Goal: Information Seeking & Learning: Learn about a topic

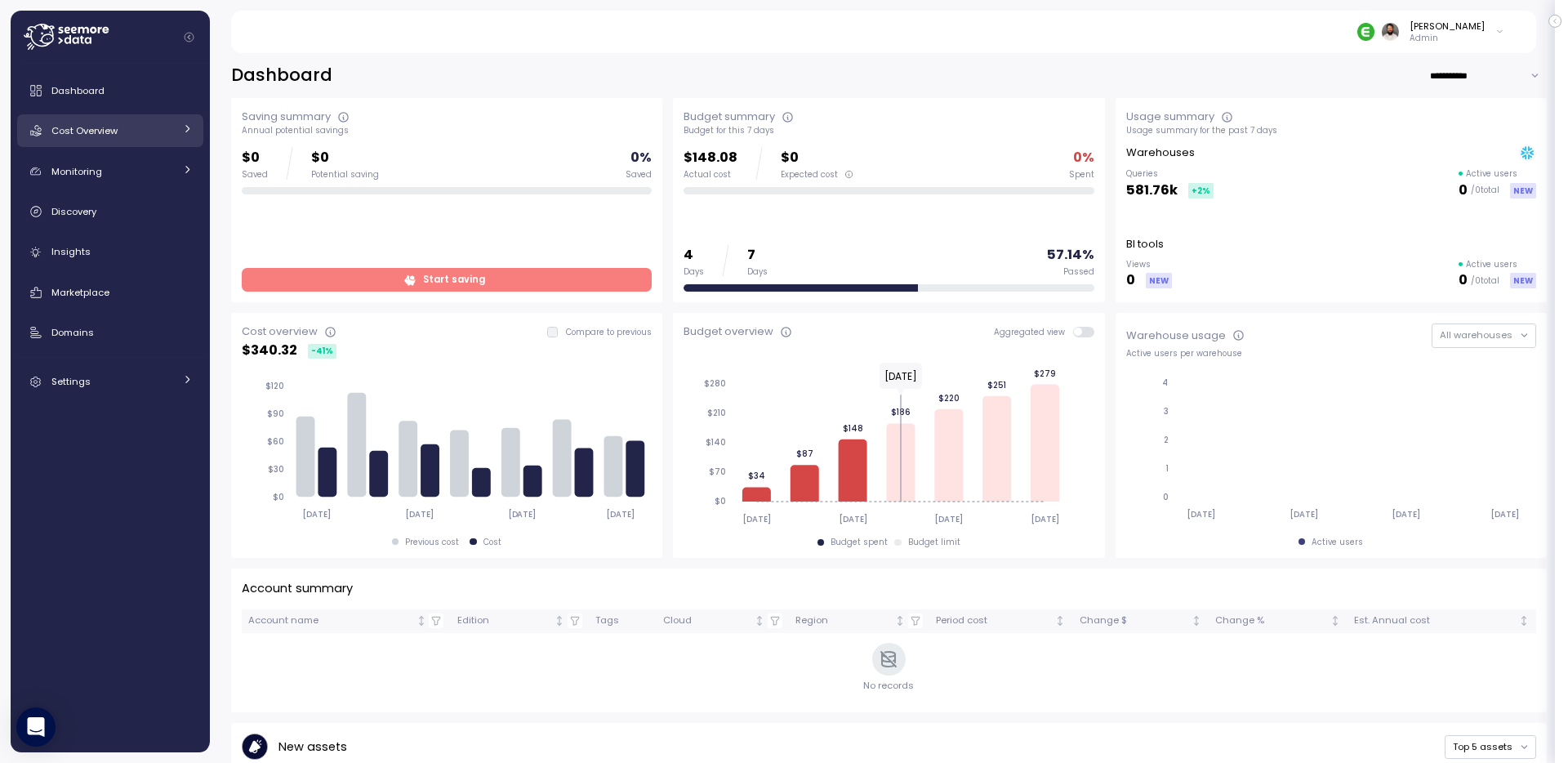
click at [116, 126] on span "Cost Overview" at bounding box center [84, 131] width 66 height 13
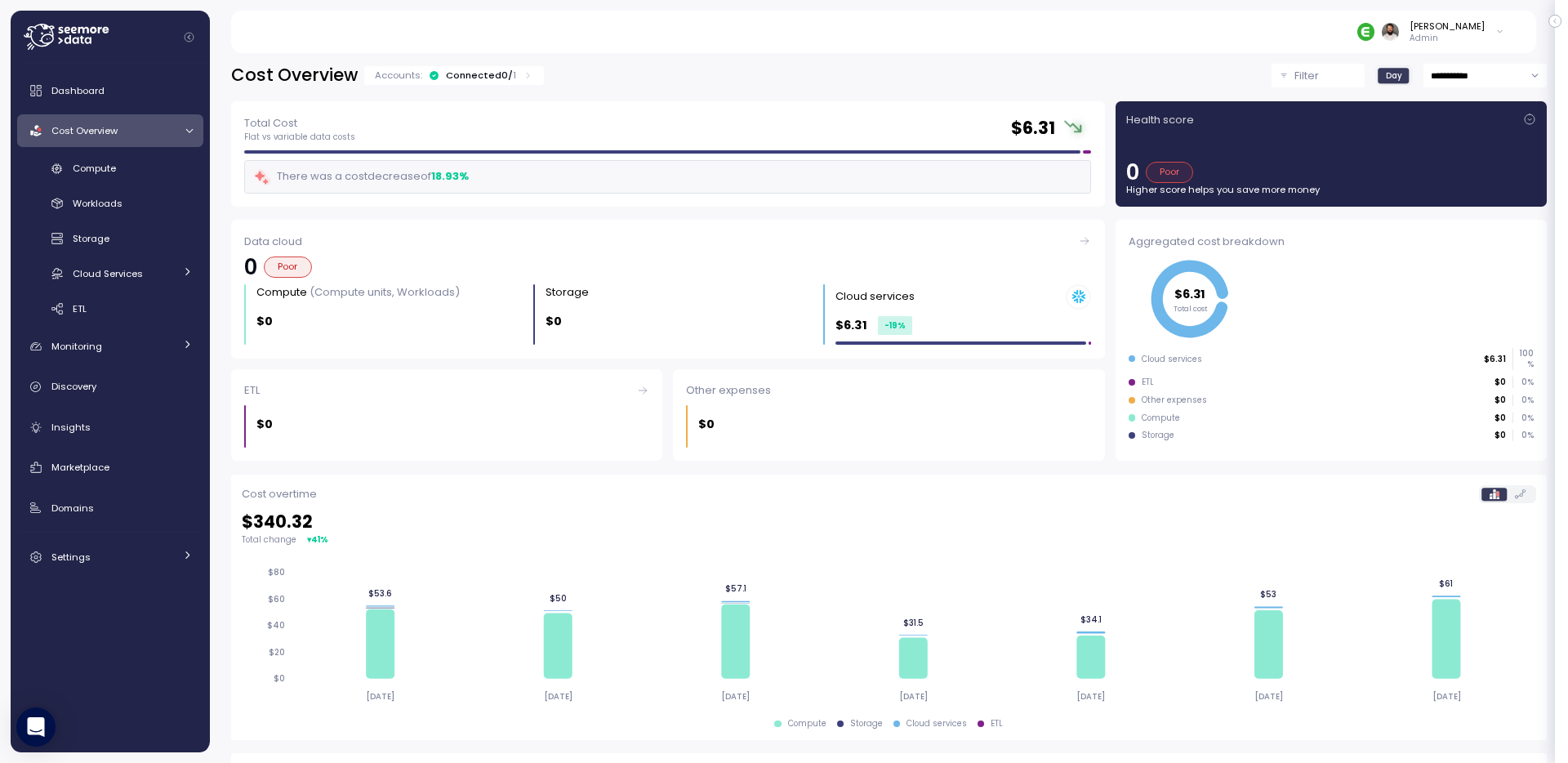
click at [470, 80] on div "Connected 0 / 1" at bounding box center [481, 75] width 70 height 13
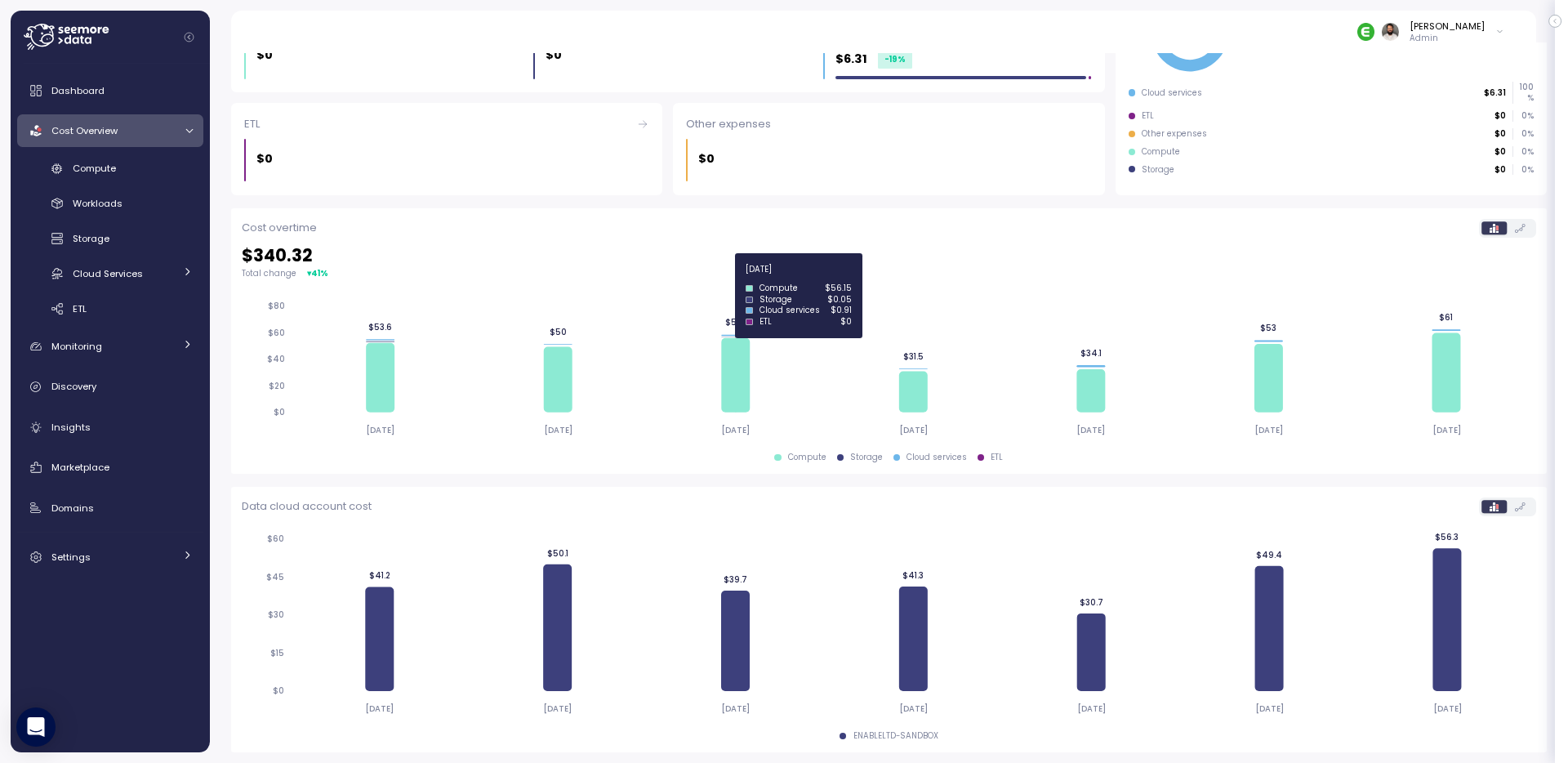
scroll to position [217, 0]
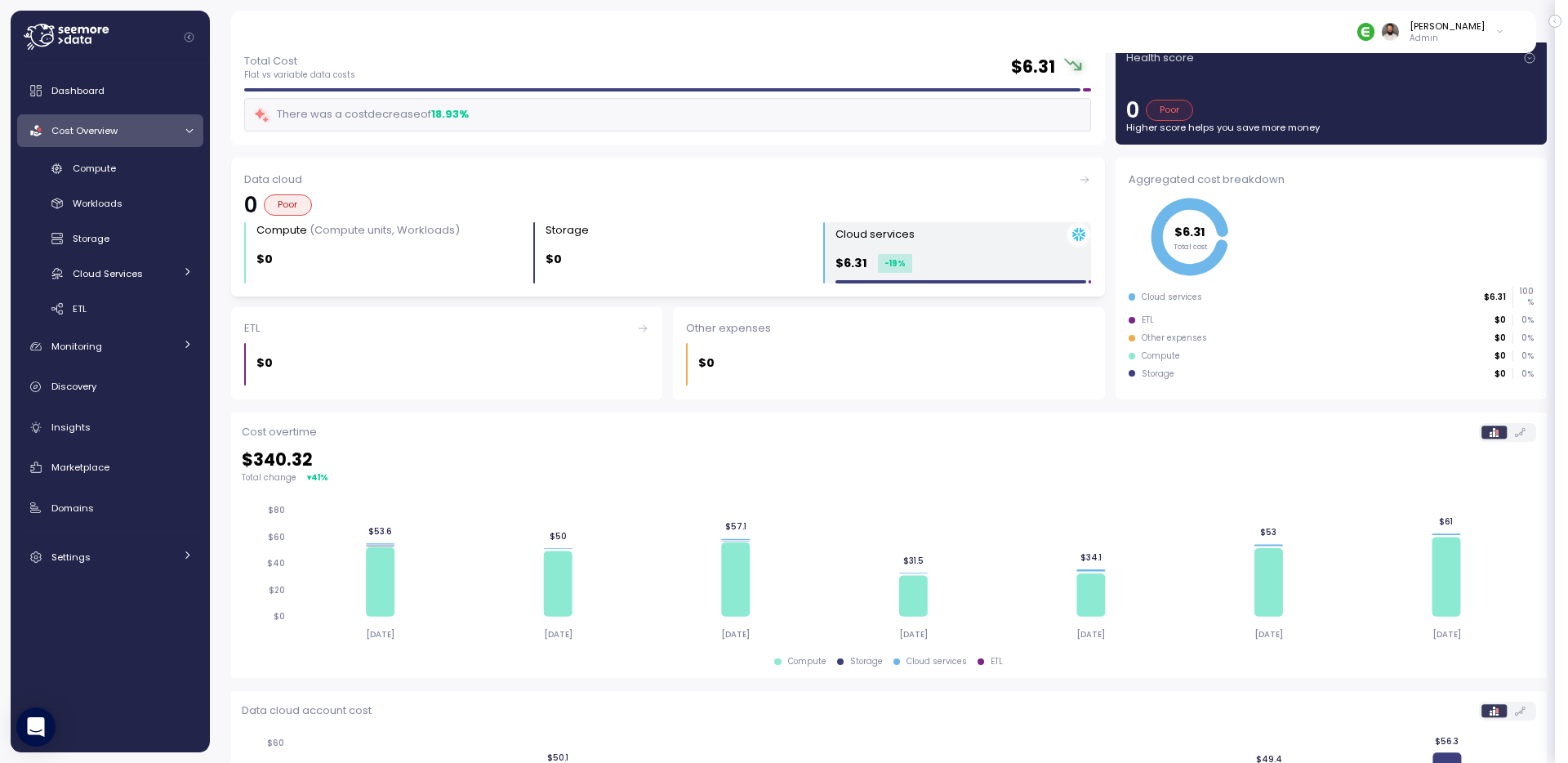
click at [941, 276] on div "Cloud services $6.31 -19 %" at bounding box center [964, 253] width 256 height 61
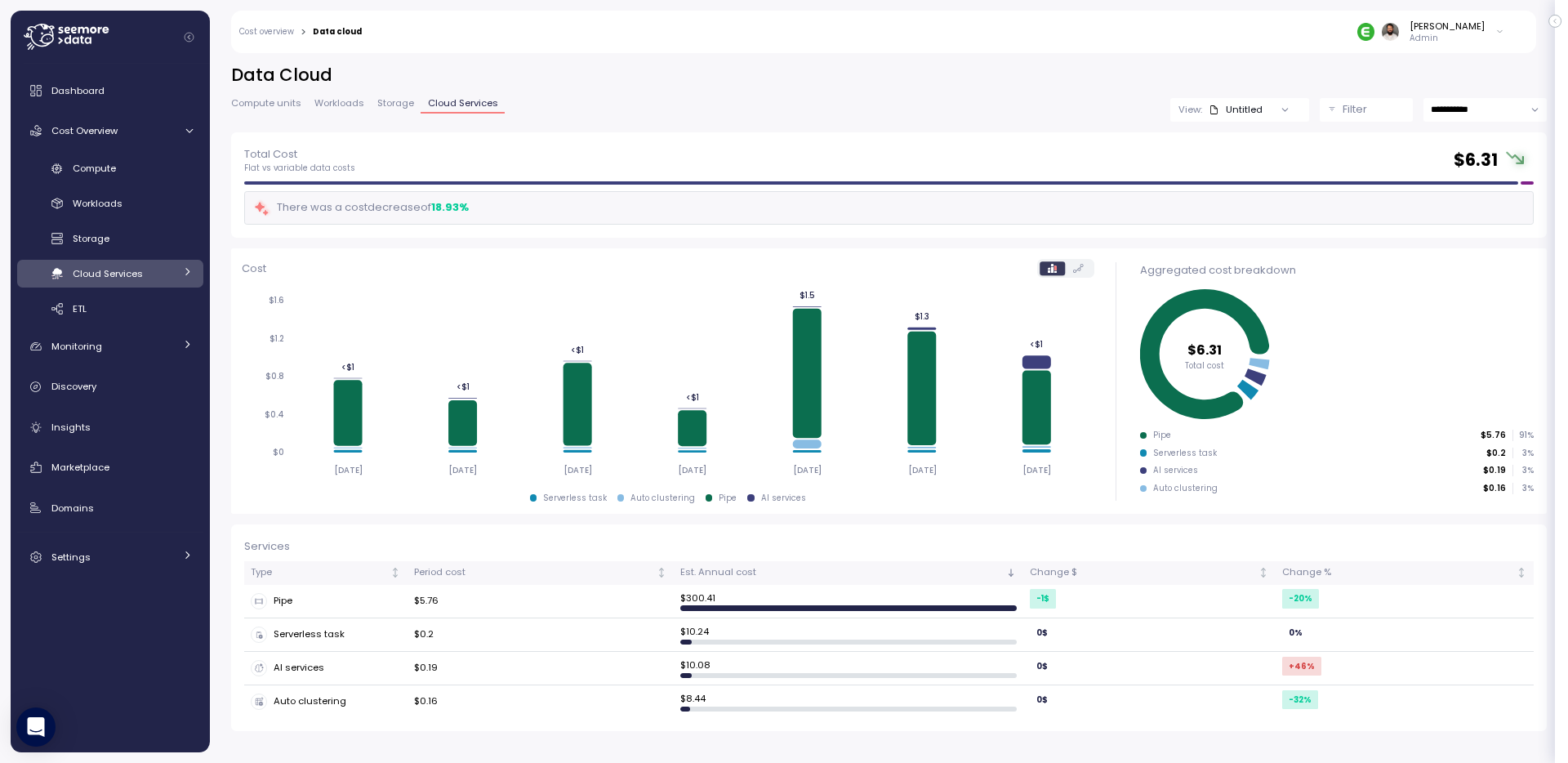
click at [1495, 110] on input "**********" at bounding box center [1485, 110] width 124 height 24
click at [1477, 226] on span "Last 30 days" at bounding box center [1462, 232] width 61 height 15
type input "**********"
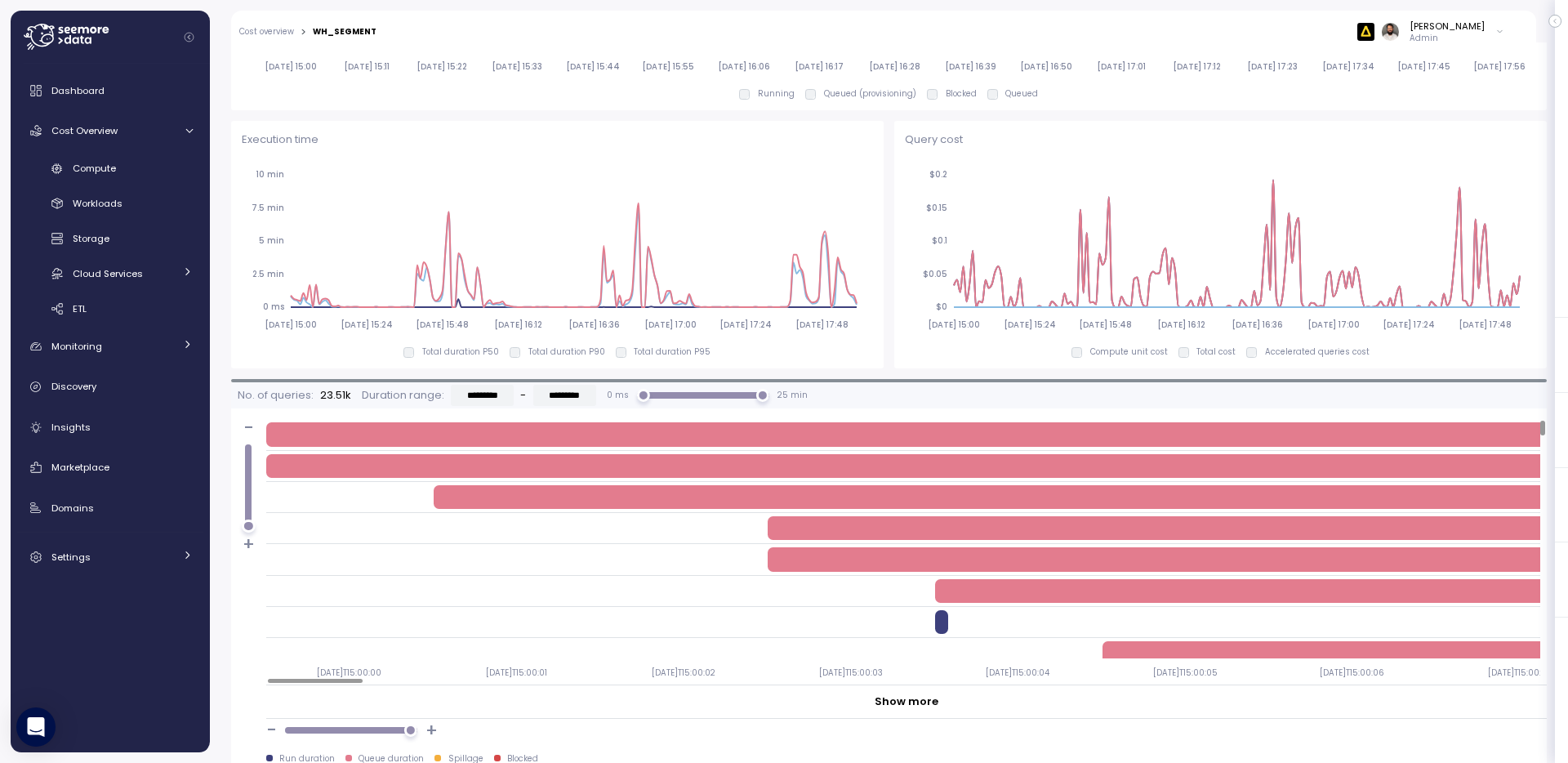
scroll to position [1078, 0]
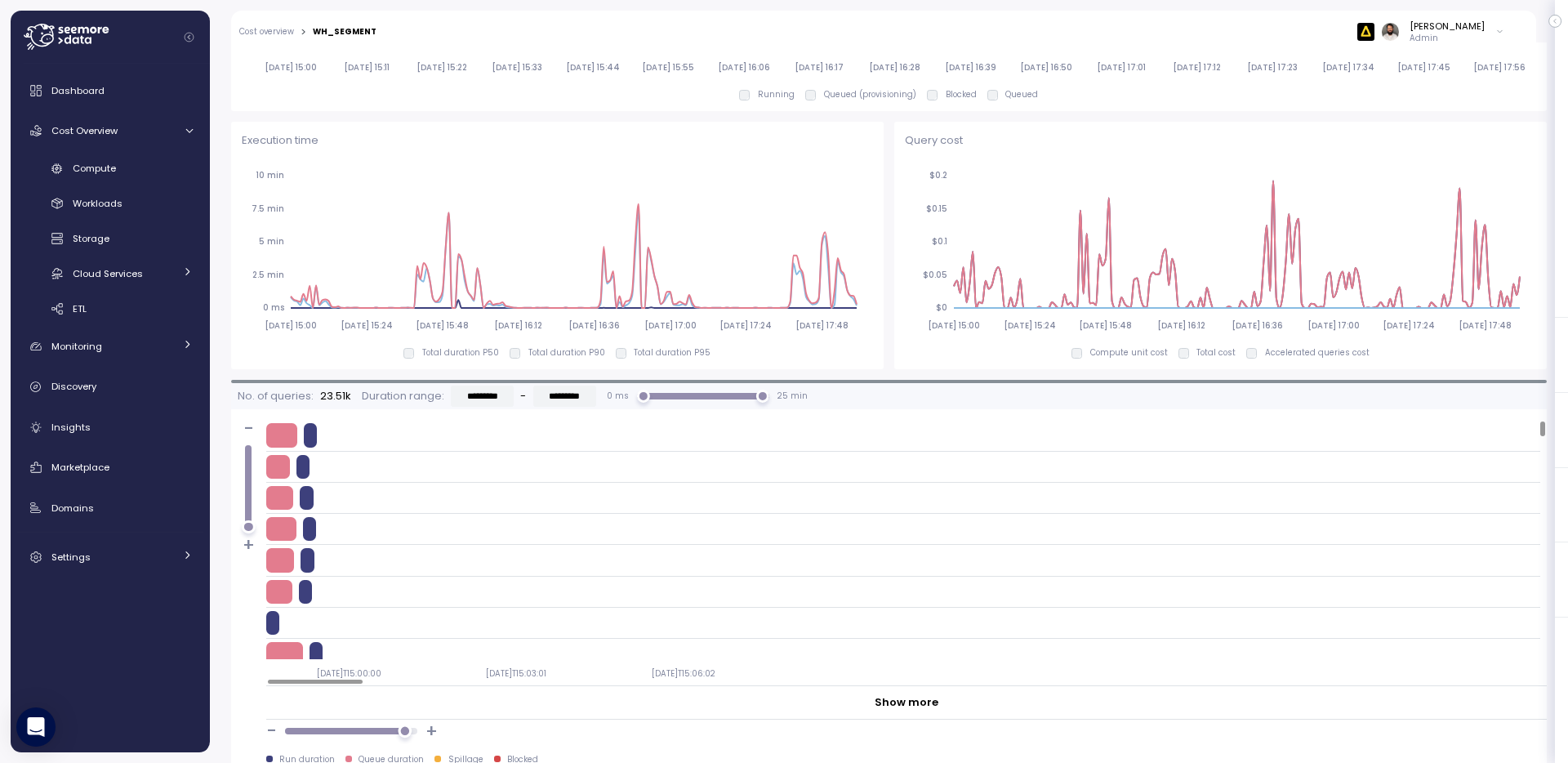
click at [404, 728] on div at bounding box center [404, 731] width 14 height 14
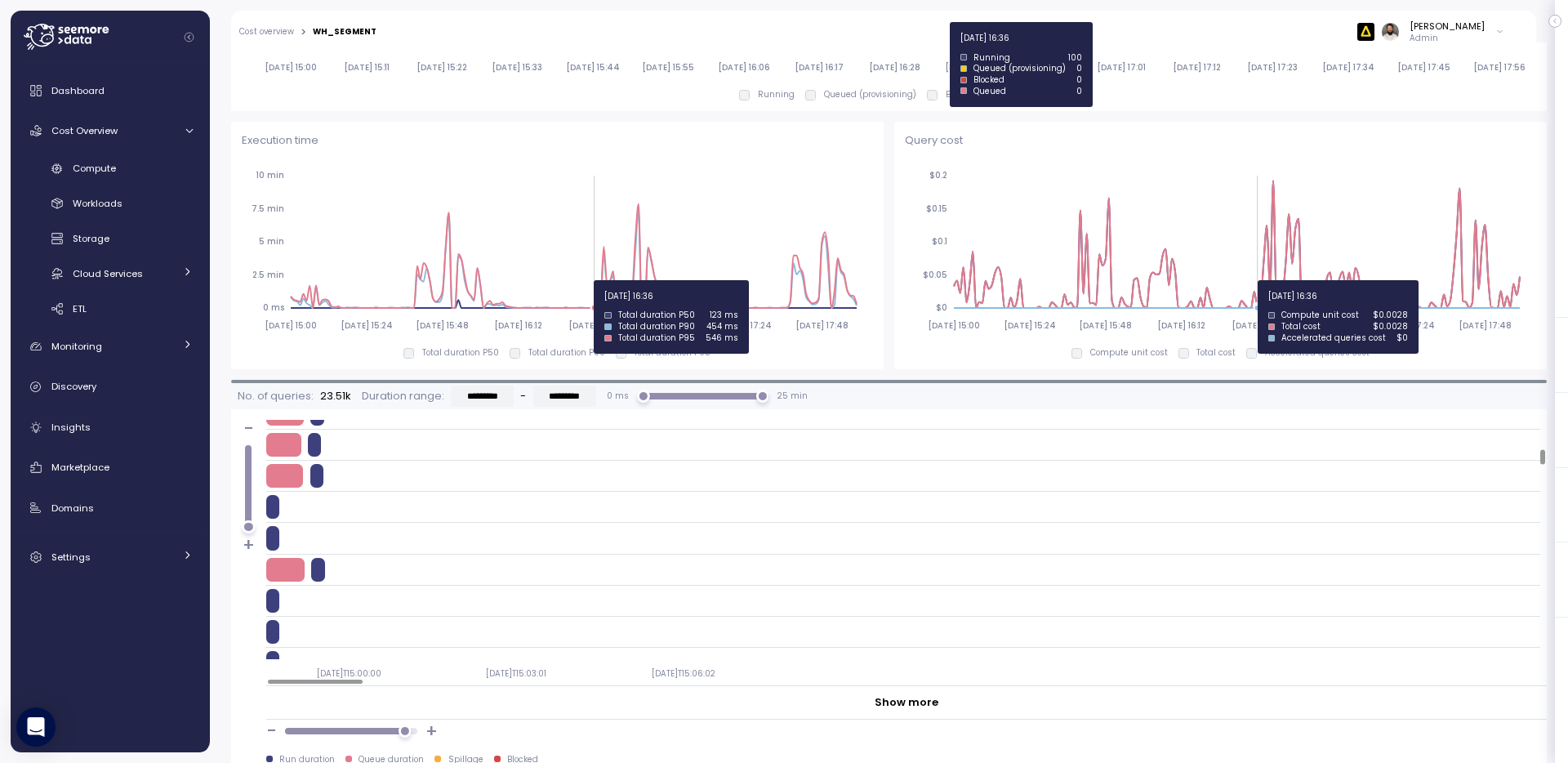
scroll to position [0, 0]
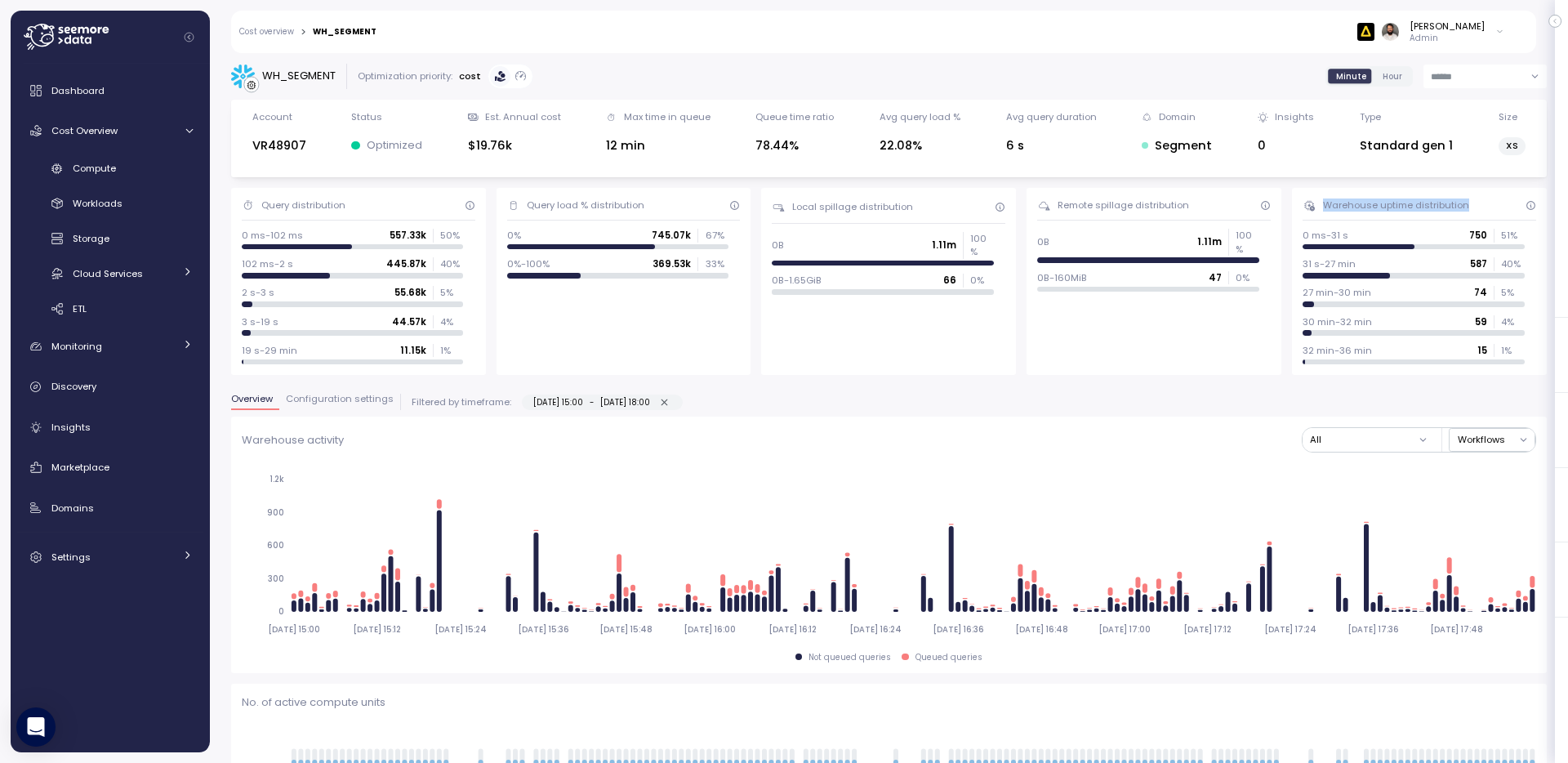
click at [351, 395] on span "Configuration settings" at bounding box center [340, 398] width 108 height 9
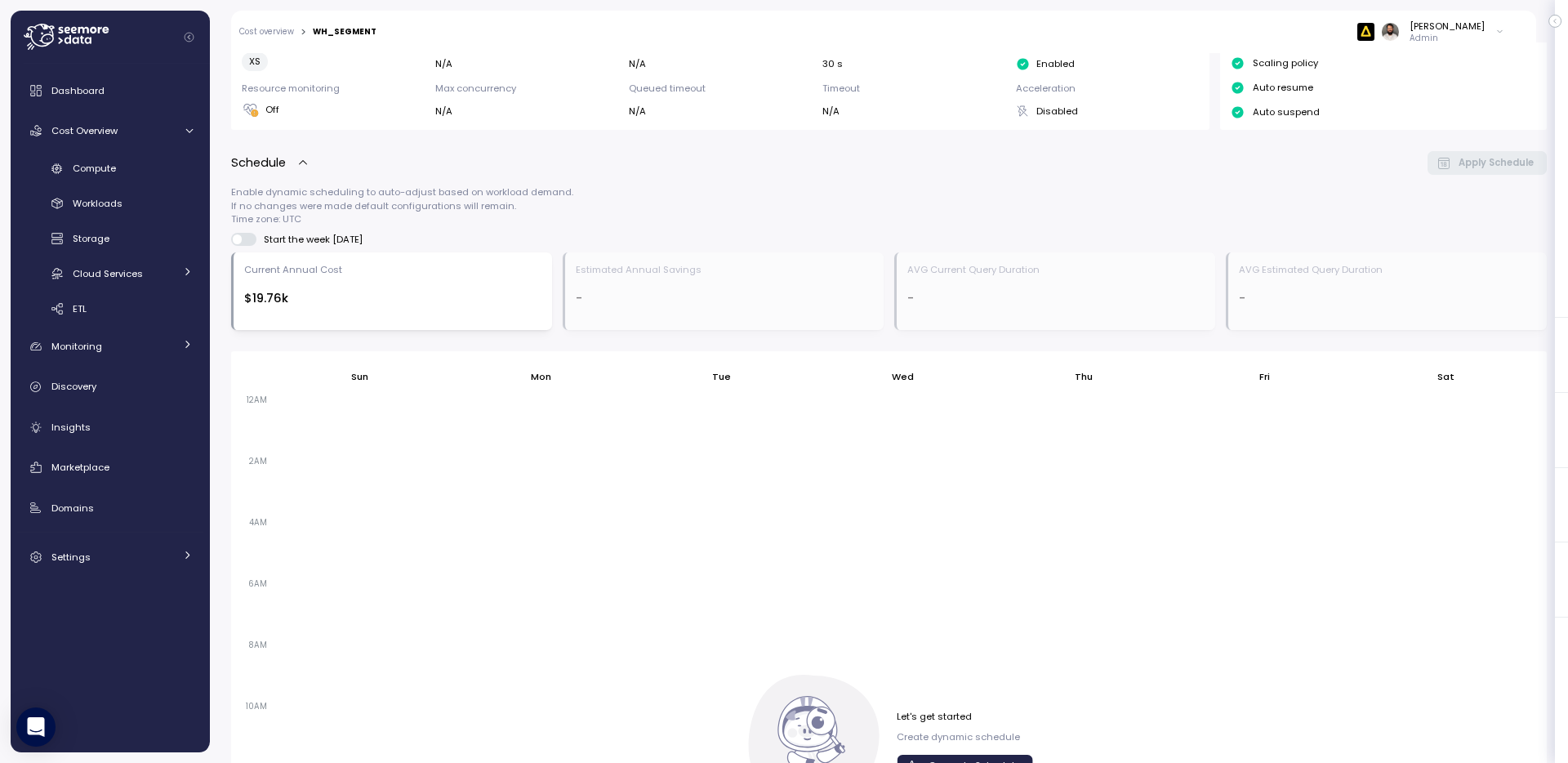
scroll to position [807, 0]
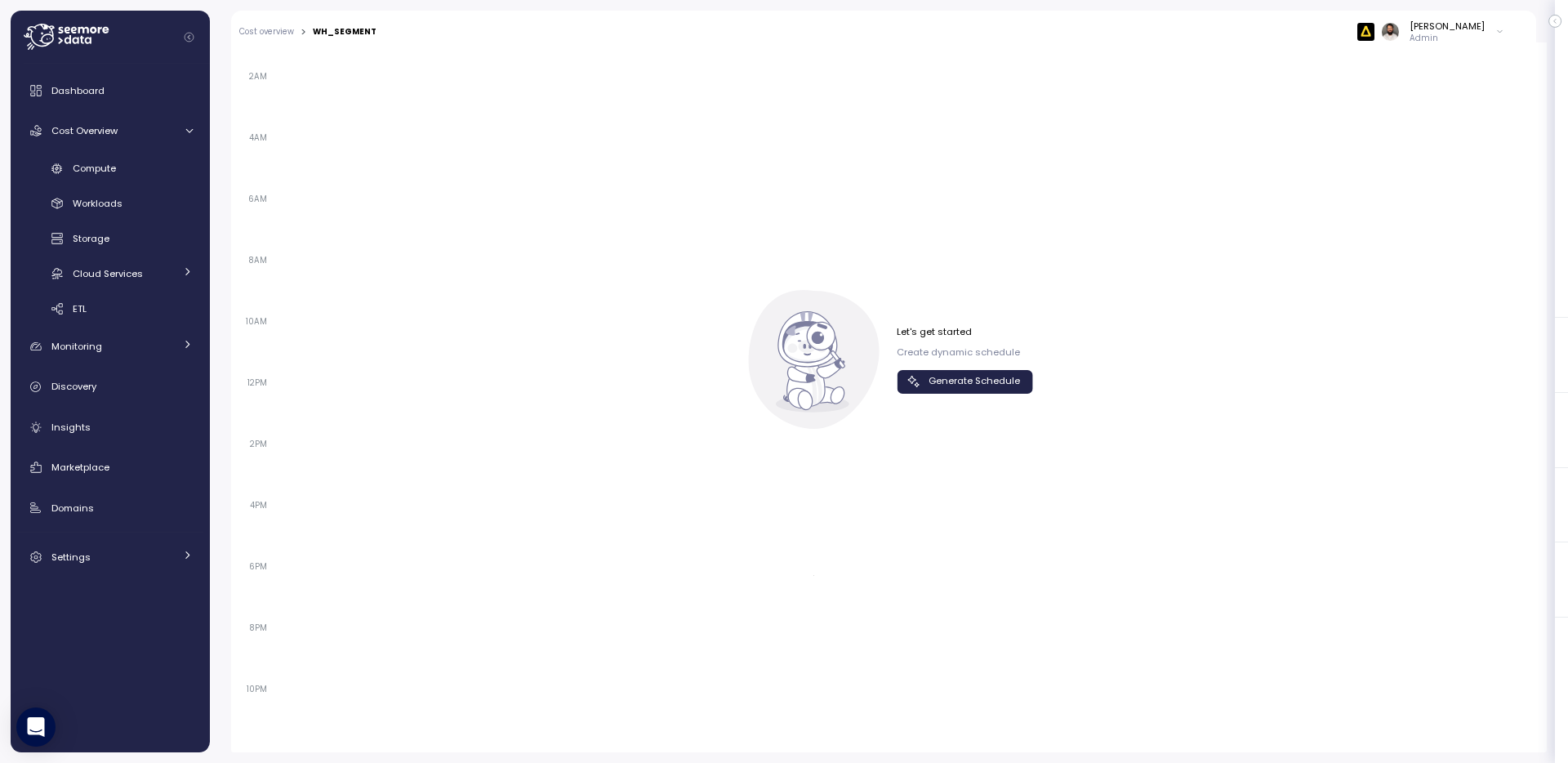
click at [977, 384] on span "Generate Schedule" at bounding box center [974, 381] width 92 height 22
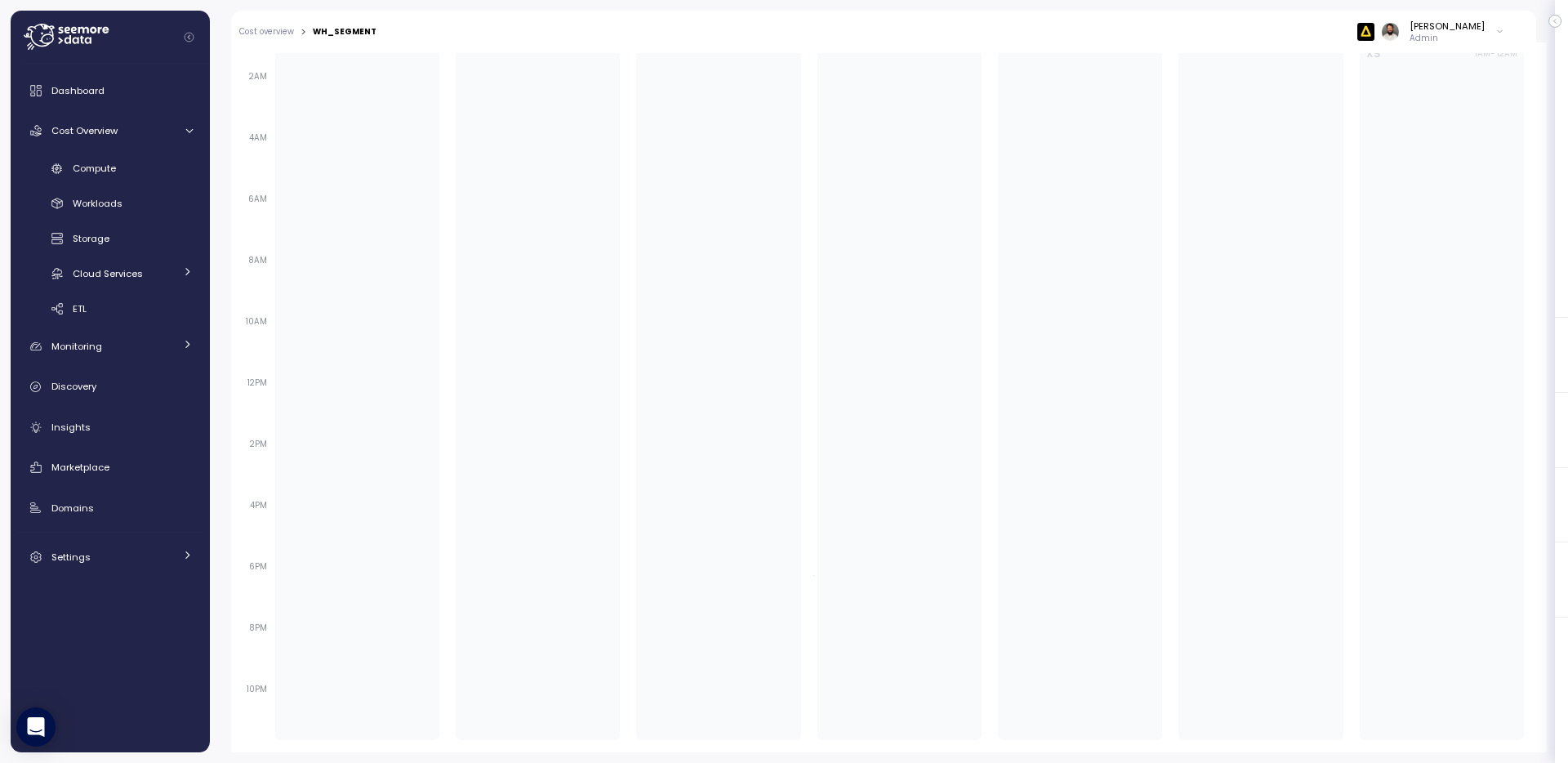
scroll to position [0, 0]
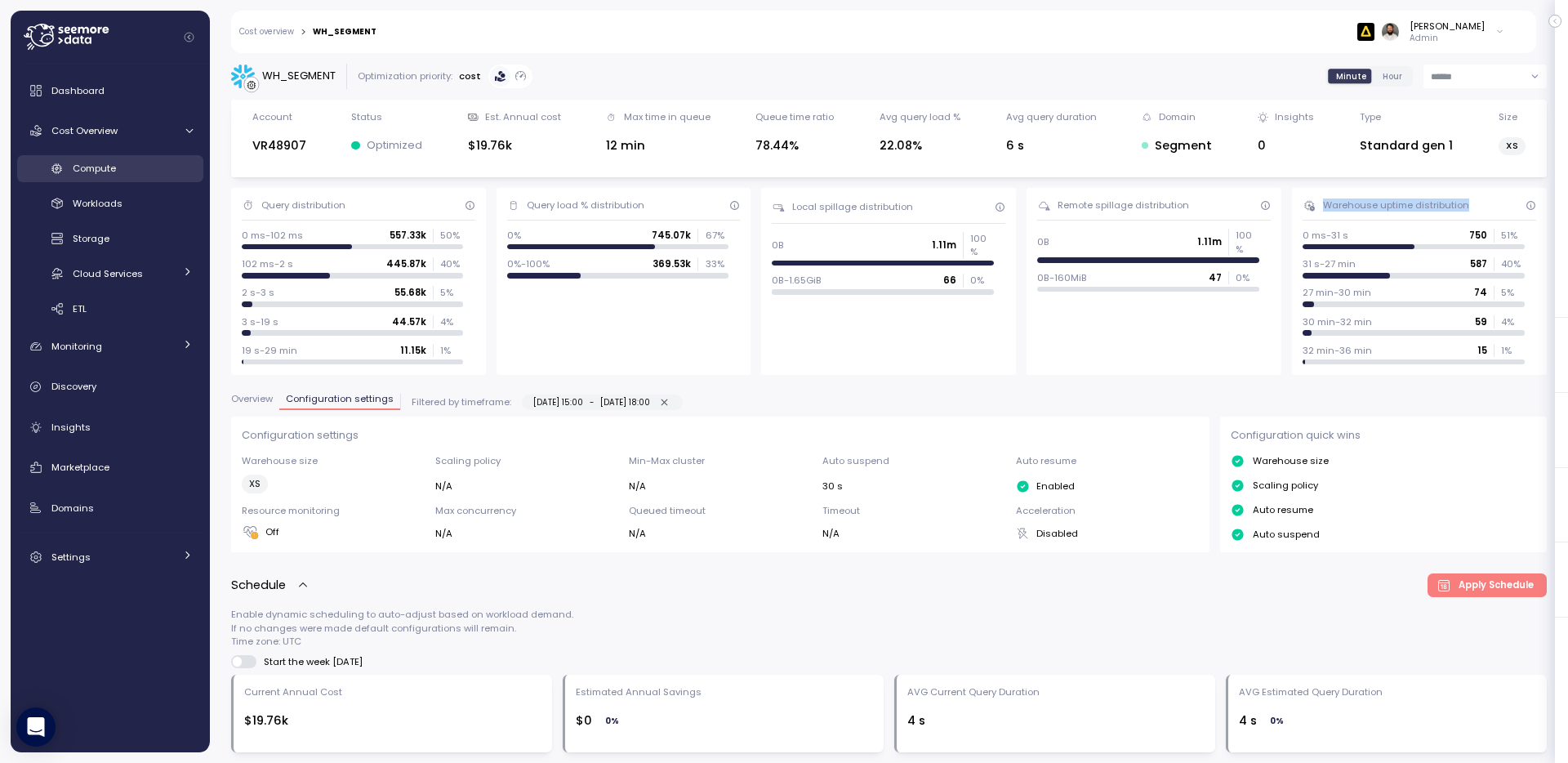
click at [134, 167] on div "Compute" at bounding box center [133, 168] width 120 height 16
